Goal: Use online tool/utility: Utilize a website feature to perform a specific function

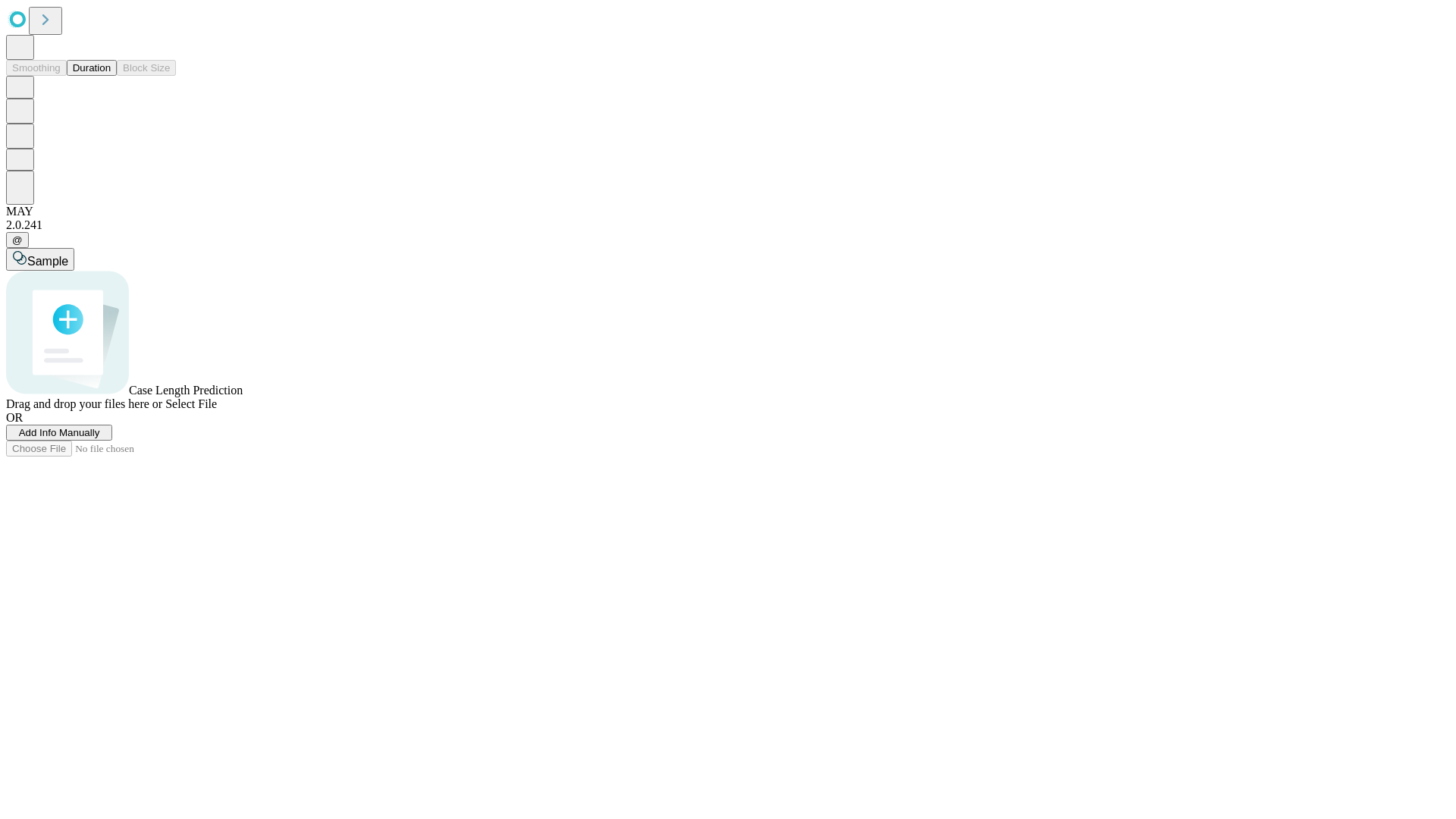
click at [111, 75] on button "Duration" at bounding box center [91, 67] width 50 height 16
click at [100, 439] on span "Add Info Manually" at bounding box center [60, 433] width 81 height 12
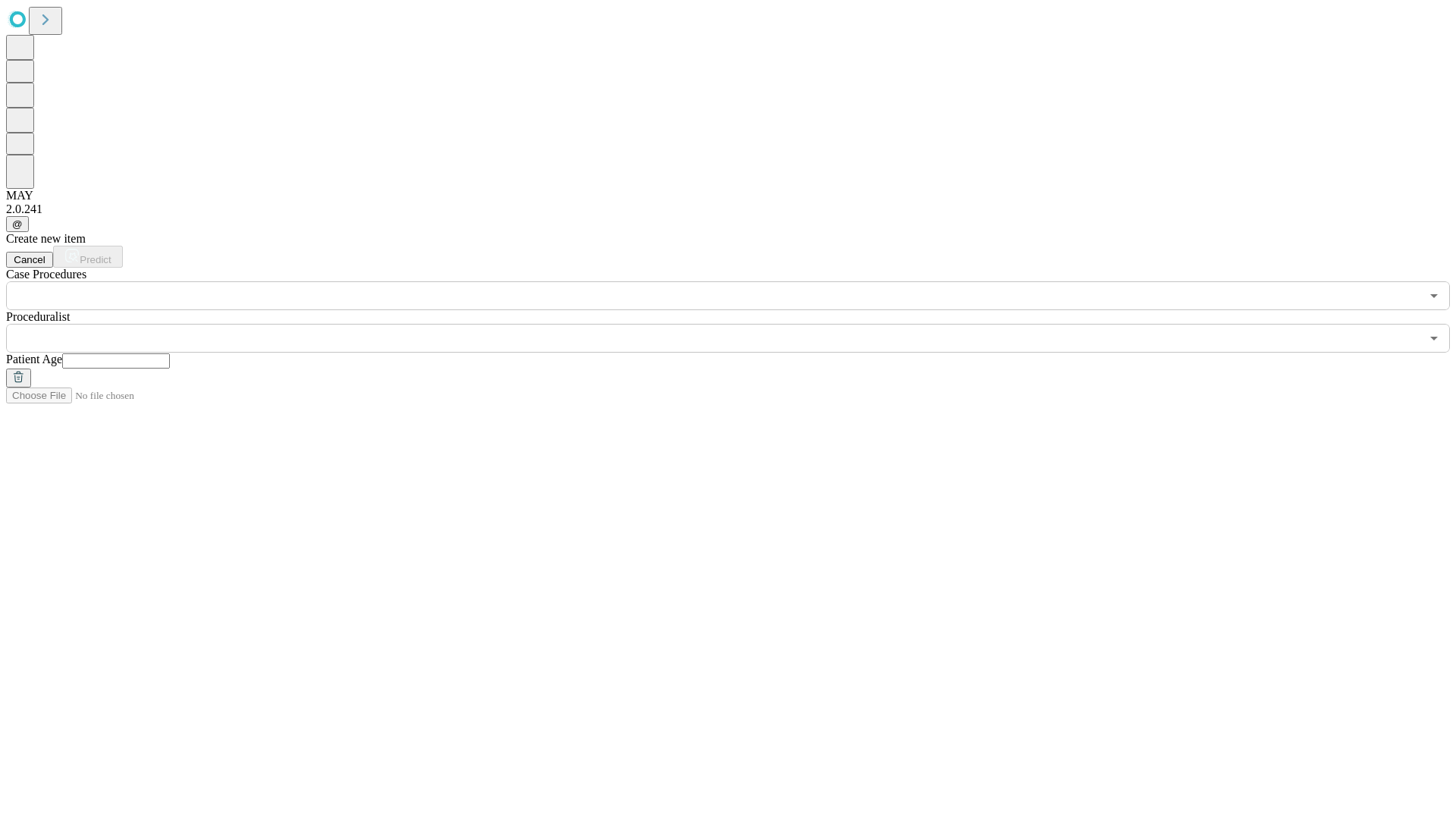
click at [170, 353] on input "text" at bounding box center [116, 361] width 108 height 15
type input "**"
click at [739, 324] on input "text" at bounding box center [713, 338] width 1415 height 29
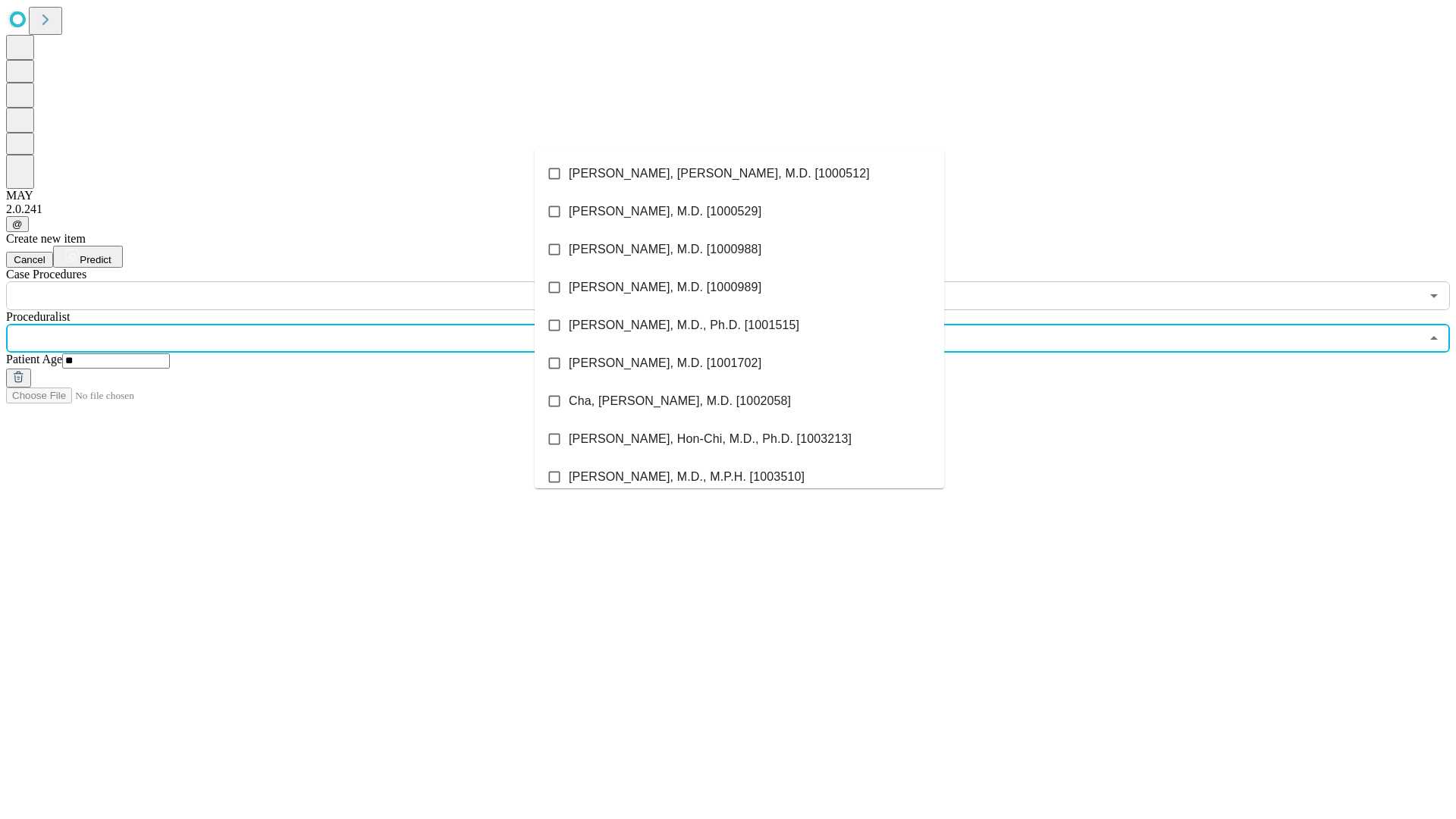
click at [740, 173] on li "[PERSON_NAME], [PERSON_NAME], M.D. [1000512]" at bounding box center [740, 174] width 410 height 38
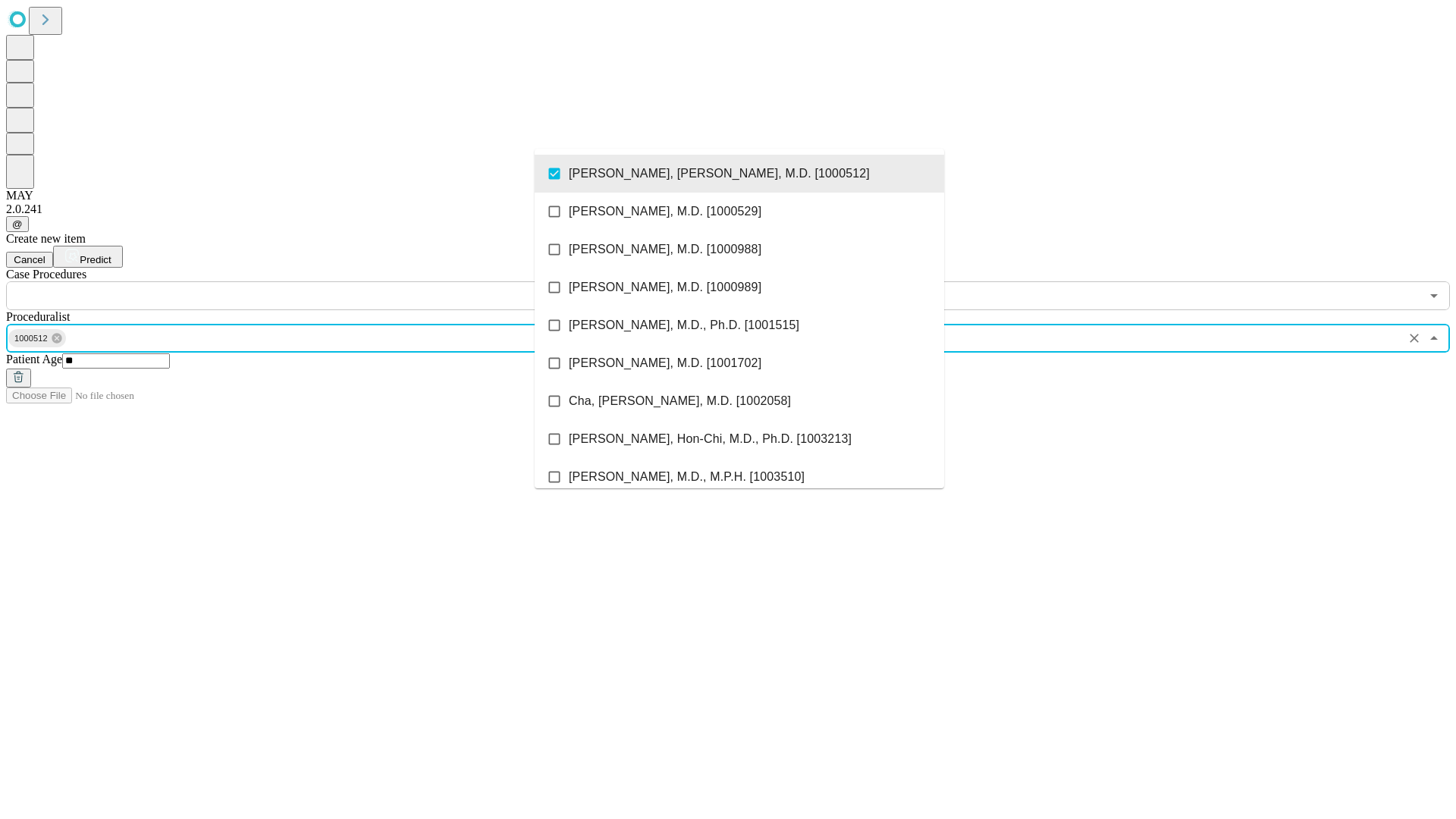
click at [318, 281] on input "text" at bounding box center [713, 295] width 1415 height 29
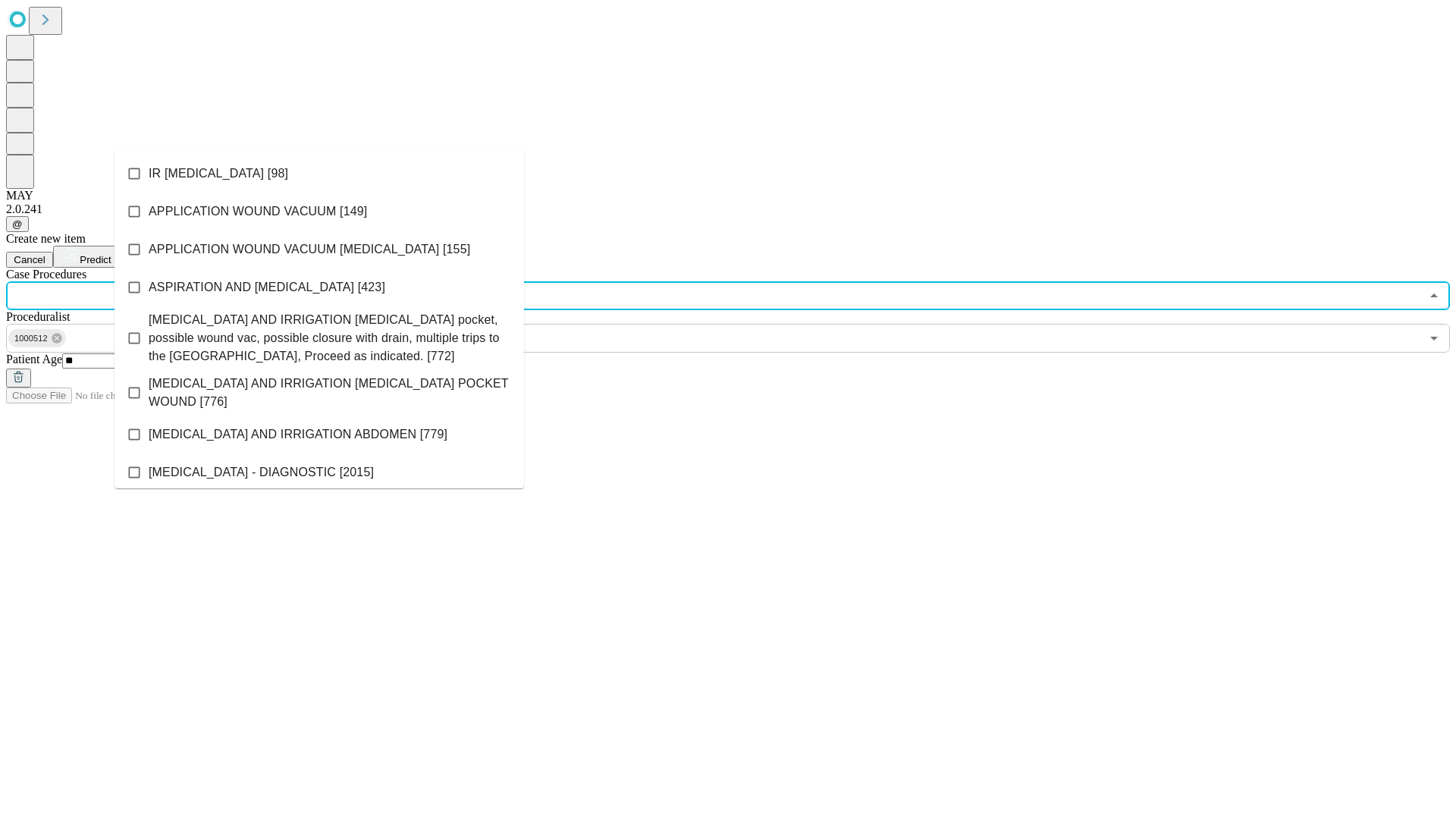
click at [319, 173] on li "IR [MEDICAL_DATA] [98]" at bounding box center [319, 174] width 410 height 38
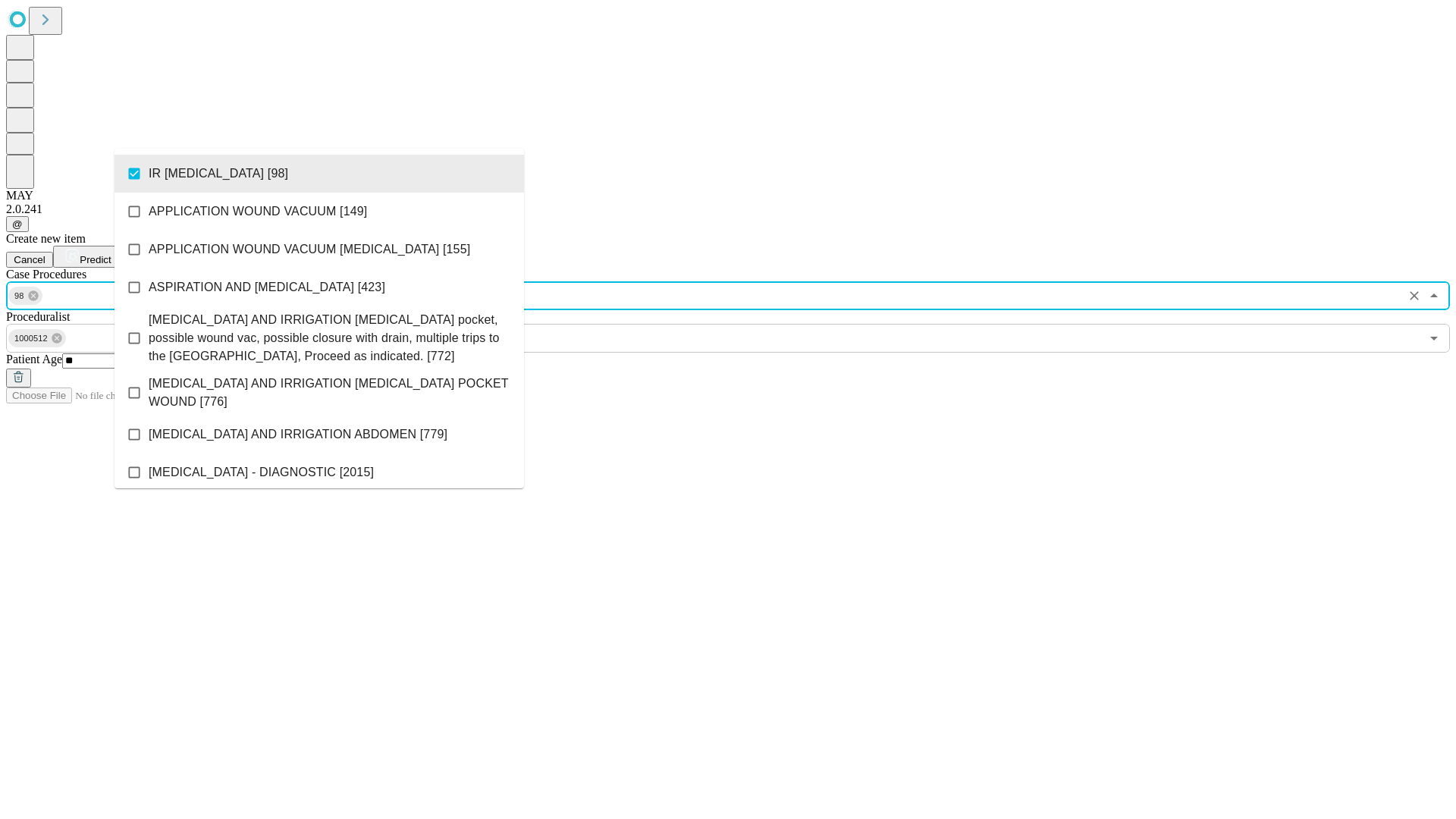
click at [111, 254] on span "Predict" at bounding box center [95, 259] width 32 height 12
